Goal: Information Seeking & Learning: Learn about a topic

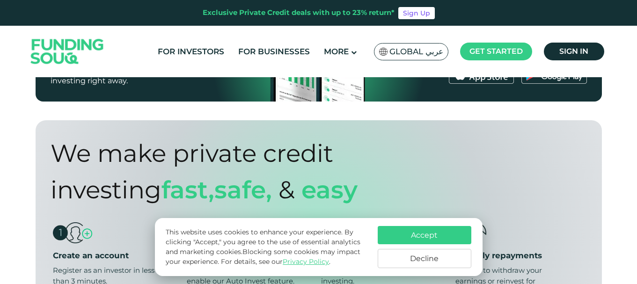
scroll to position [702, 0]
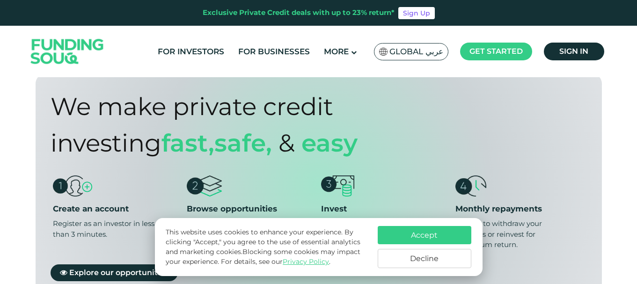
click at [436, 259] on button "Decline" at bounding box center [425, 258] width 94 height 19
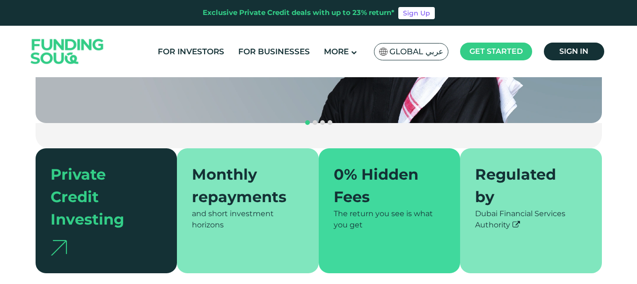
scroll to position [0, 0]
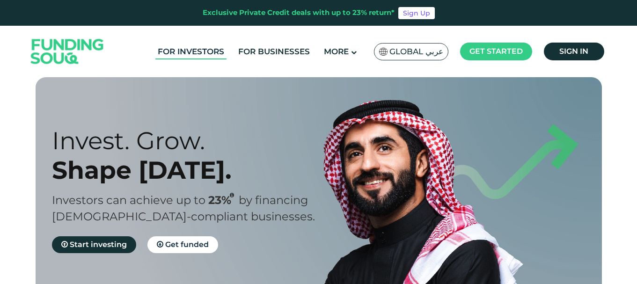
click at [194, 53] on link "For Investors" at bounding box center [190, 51] width 71 height 15
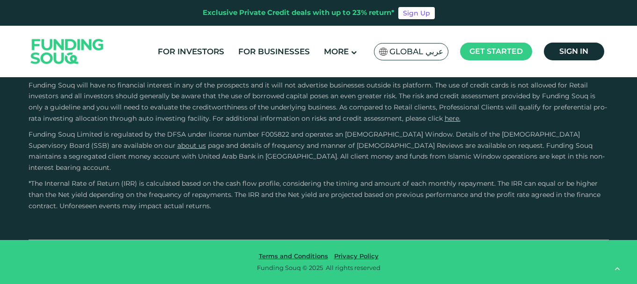
scroll to position [1732, 0]
